Goal: Register for event/course

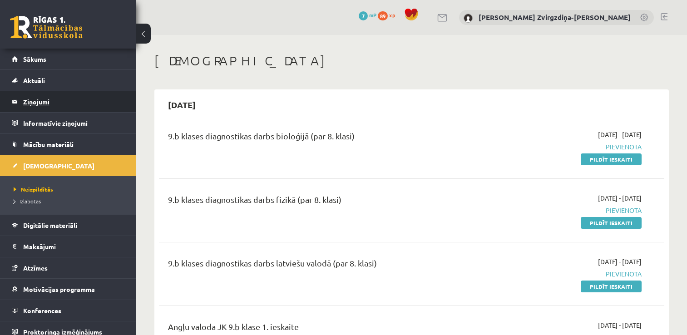
scroll to position [1176, 0]
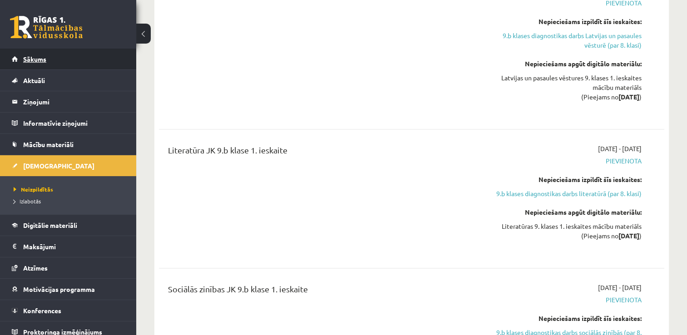
click at [58, 68] on link "Sākums" at bounding box center [68, 59] width 113 height 21
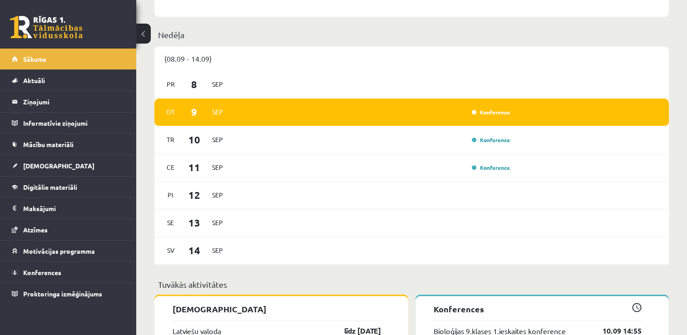
scroll to position [624, 0]
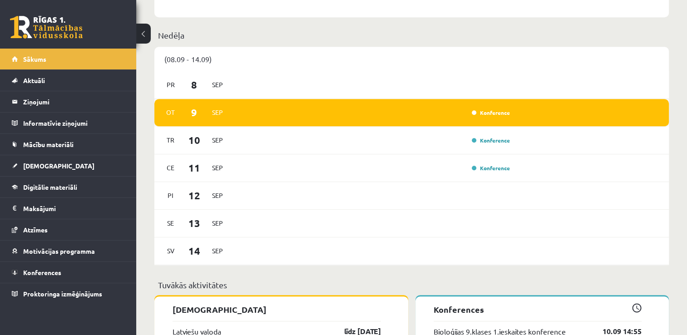
click at [256, 119] on div "Ot 9 Sep Konference" at bounding box center [411, 113] width 514 height 28
click at [492, 112] on link "Konference" at bounding box center [491, 112] width 38 height 7
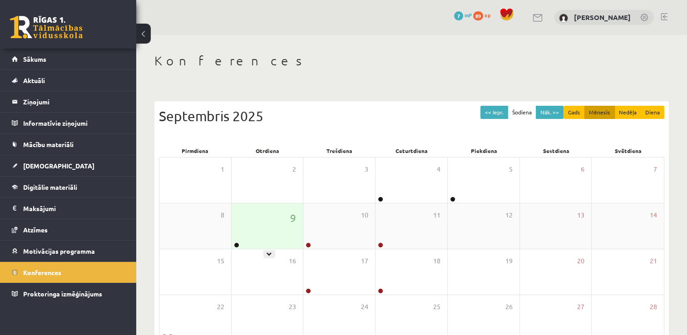
click at [283, 222] on div "9" at bounding box center [267, 225] width 72 height 45
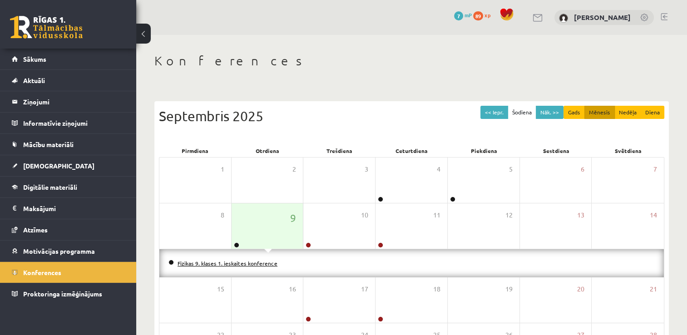
click at [253, 261] on link "Fizikas 9. klases 1. ieskaites konference" at bounding box center [227, 263] width 100 height 7
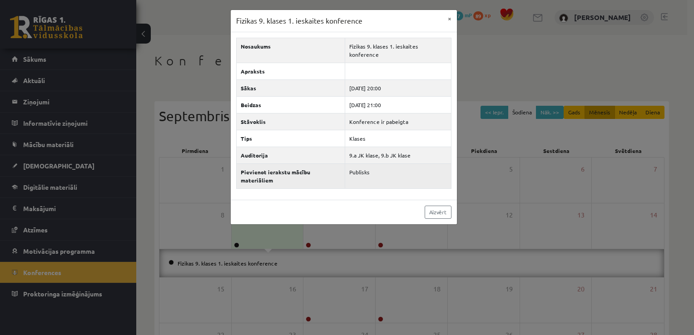
click at [378, 163] on td "Publisks" at bounding box center [398, 175] width 106 height 25
click at [385, 163] on td "Publisks" at bounding box center [398, 175] width 106 height 25
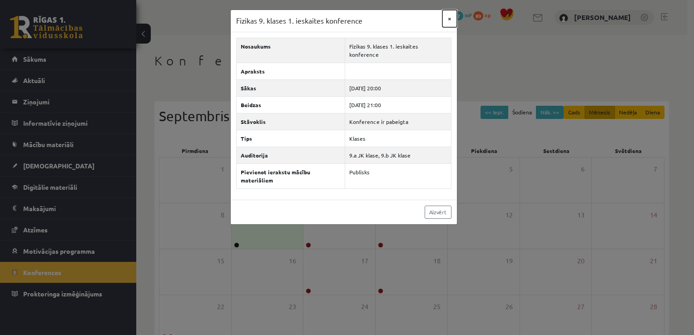
click at [449, 23] on button "×" at bounding box center [449, 18] width 15 height 17
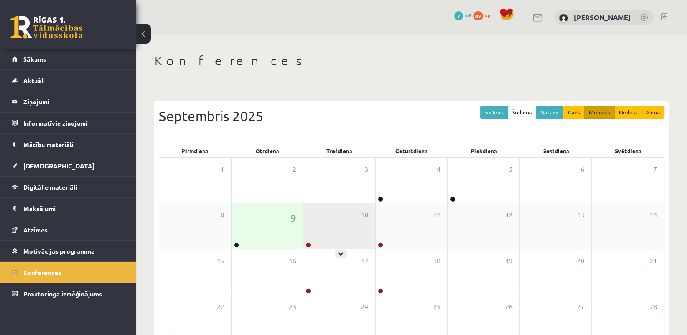
scroll to position [98, 0]
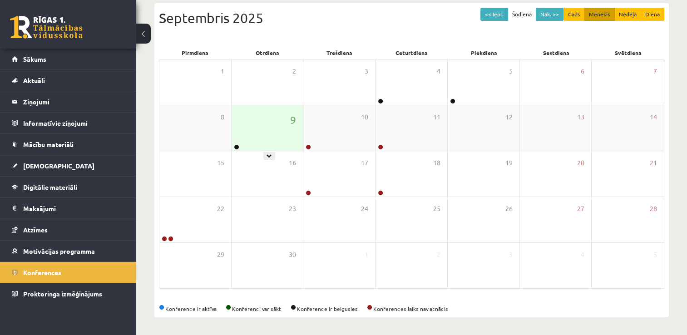
click at [280, 141] on div "9" at bounding box center [267, 127] width 72 height 45
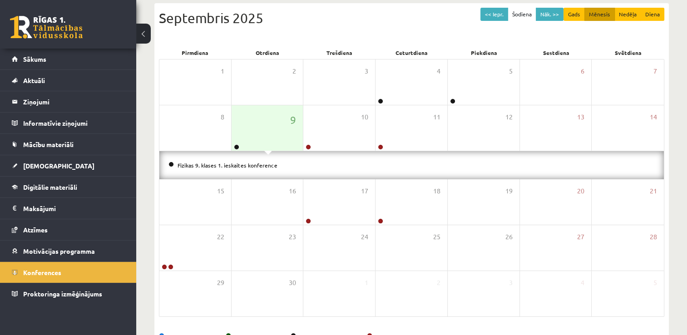
click at [270, 169] on li "Fizikas 9. klases 1. ieskaites konference" at bounding box center [411, 165] width 486 height 10
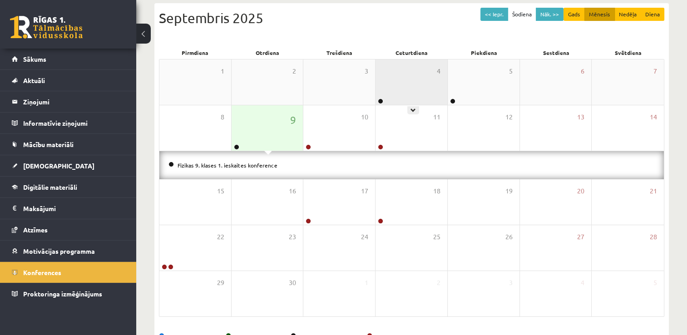
click at [385, 100] on div "4" at bounding box center [411, 81] width 72 height 45
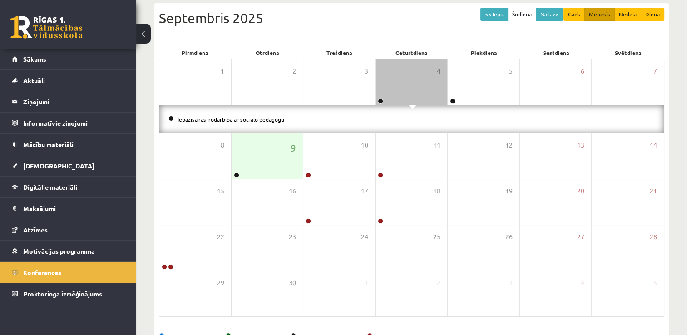
click at [259, 116] on link "Iepazīšanās nodarbība ar sociālo pedagogu" at bounding box center [230, 119] width 107 height 7
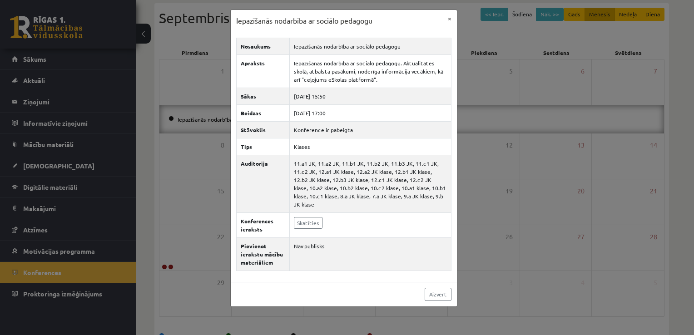
click at [259, 115] on body "0 Dāvanas 7 mP 89 xp [PERSON_NAME] Sākums Aktuāli Kā mācīties eSKOLĀ Kontakti N…" at bounding box center [347, 69] width 694 height 335
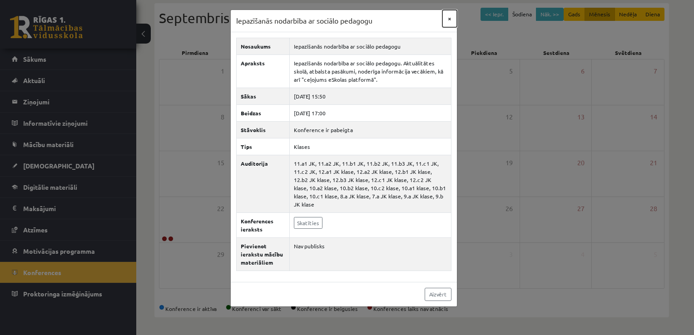
click at [447, 25] on button "×" at bounding box center [449, 18] width 15 height 17
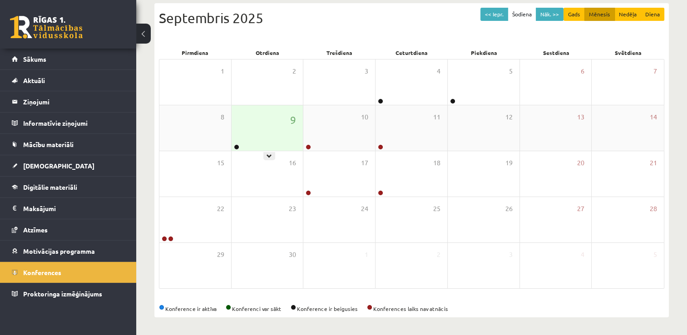
click at [276, 137] on div "9" at bounding box center [267, 127] width 72 height 45
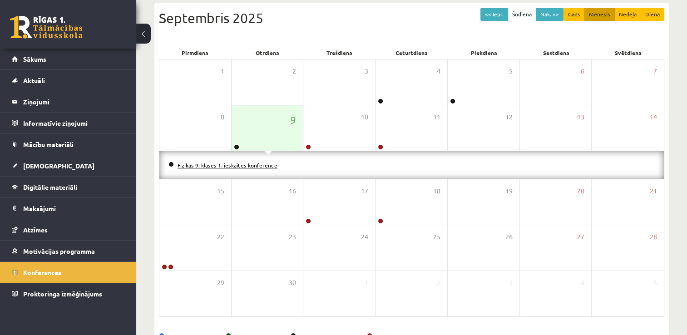
click at [265, 164] on link "Fizikas 9. klases 1. ieskaites konference" at bounding box center [227, 165] width 100 height 7
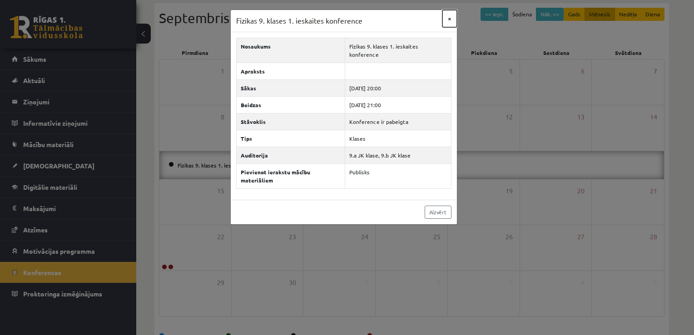
click at [448, 16] on button "×" at bounding box center [449, 18] width 15 height 17
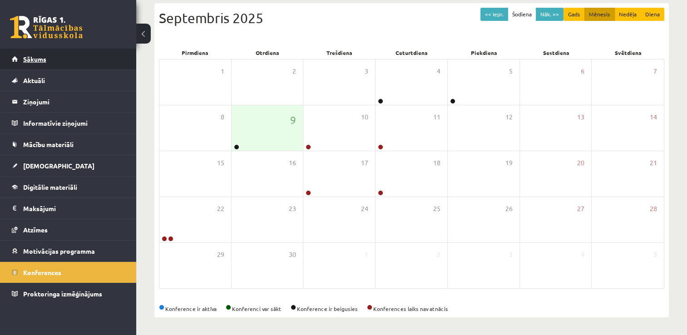
click at [37, 60] on span "Sākums" at bounding box center [34, 59] width 23 height 8
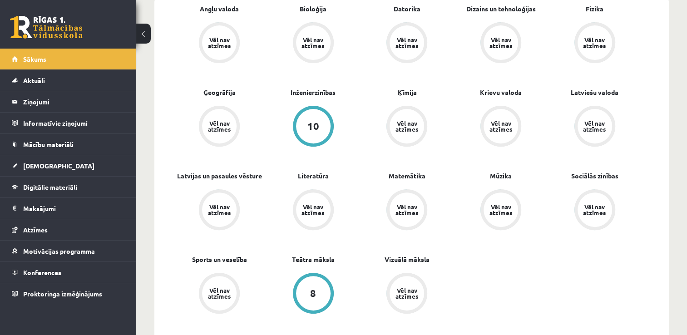
scroll to position [323, 0]
